Goal: Transaction & Acquisition: Purchase product/service

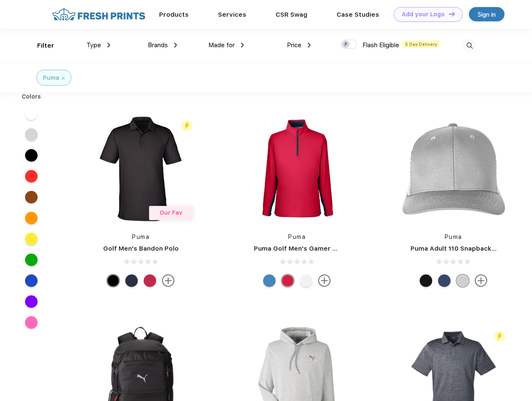
click at [425, 14] on link "Add your Logo Design Tool" at bounding box center [427, 14] width 69 height 15
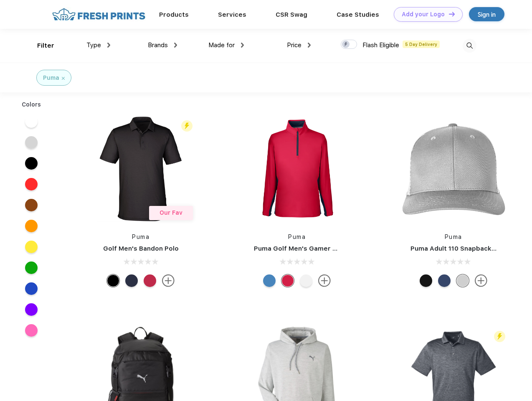
click at [0, 0] on div "Design Tool" at bounding box center [0, 0] width 0 height 0
click at [448, 14] on link "Add your Logo Design Tool" at bounding box center [427, 14] width 69 height 15
click at [40, 45] on div "Filter" at bounding box center [45, 46] width 17 height 10
click at [98, 45] on span "Type" at bounding box center [93, 45] width 15 height 8
click at [162, 45] on span "Brands" at bounding box center [158, 45] width 20 height 8
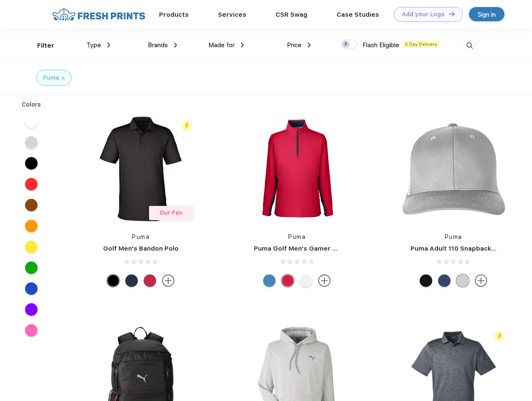
click at [226, 45] on span "Made for" at bounding box center [221, 45] width 26 height 8
click at [299, 45] on span "Price" at bounding box center [294, 45] width 15 height 8
click at [349, 45] on div at bounding box center [348, 44] width 16 height 9
click at [346, 45] on input "checkbox" at bounding box center [342, 41] width 5 height 5
click at [469, 45] on img at bounding box center [469, 46] width 14 height 14
